Goal: Task Accomplishment & Management: Manage account settings

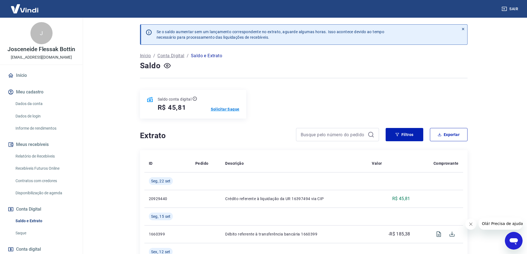
click at [229, 108] on p "Solicitar Saque" at bounding box center [225, 110] width 29 height 6
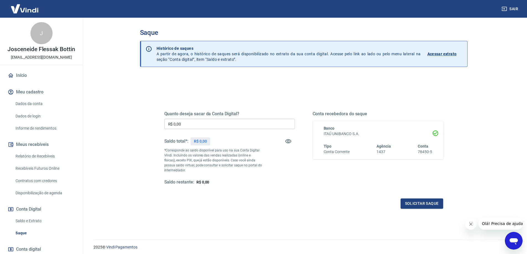
click at [226, 122] on input "R$ 0,00" at bounding box center [229, 124] width 131 height 10
type input "R$ 45,81"
click at [434, 204] on button "Solicitar saque" at bounding box center [422, 204] width 43 height 10
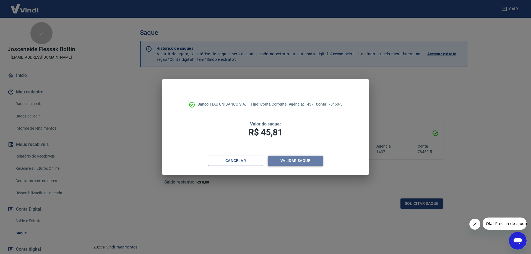
click at [291, 159] on button "Validar saque" at bounding box center [295, 161] width 55 height 10
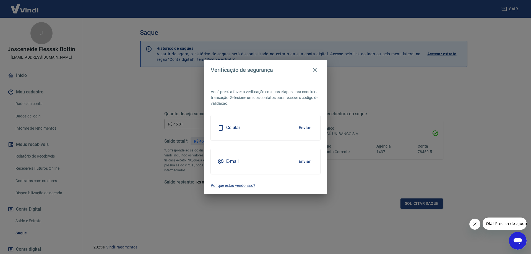
click at [303, 128] on button "Enviar" at bounding box center [305, 128] width 18 height 12
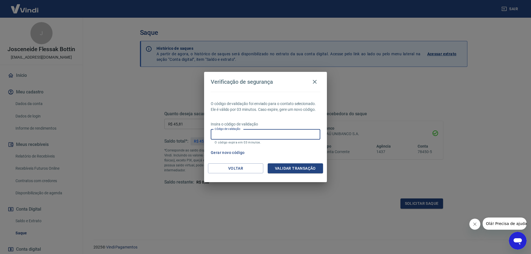
click at [296, 138] on input "Código de validação" at bounding box center [266, 135] width 110 height 10
type input "580881"
click at [305, 163] on div "O código de validação foi enviado para o contato selecionado. Ele é válido por …" at bounding box center [265, 128] width 123 height 72
click at [302, 169] on button "Validar transação" at bounding box center [295, 169] width 55 height 10
